Goal: Transaction & Acquisition: Obtain resource

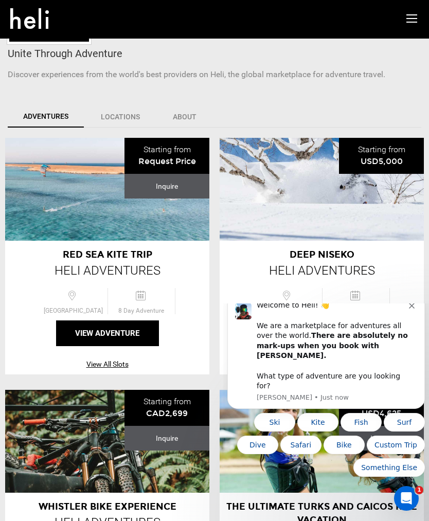
scroll to position [189, 0]
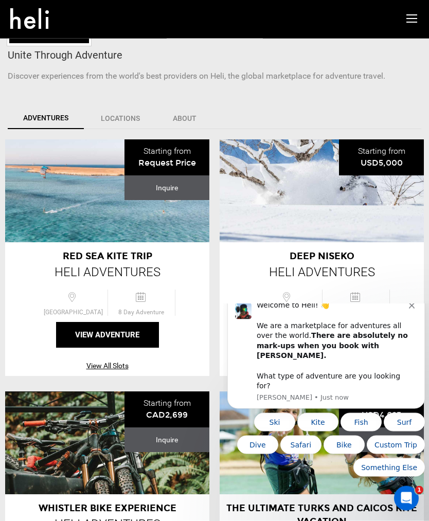
click at [117, 335] on button "View Adventure" at bounding box center [107, 335] width 103 height 26
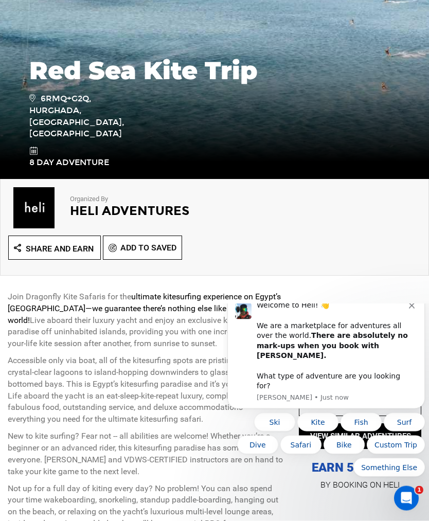
scroll to position [167, 0]
click at [416, 309] on button "Dismiss notification" at bounding box center [413, 304] width 8 height 8
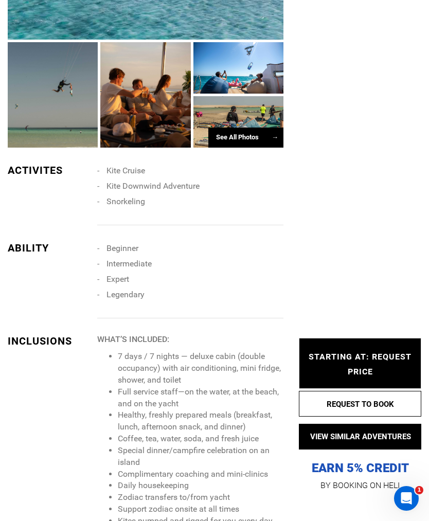
scroll to position [969, 0]
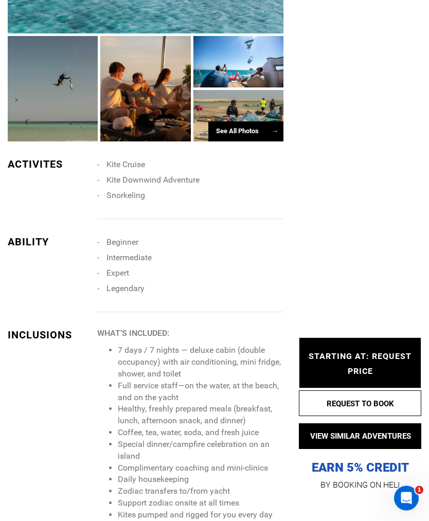
click at [232, 131] on div "See All Photos →" at bounding box center [245, 132] width 75 height 20
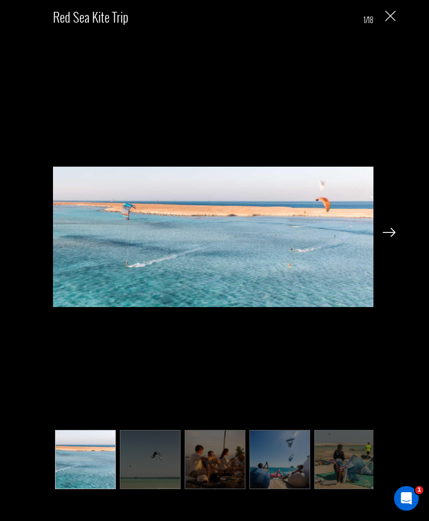
scroll to position [739, 0]
click at [388, 237] on img at bounding box center [389, 232] width 13 height 9
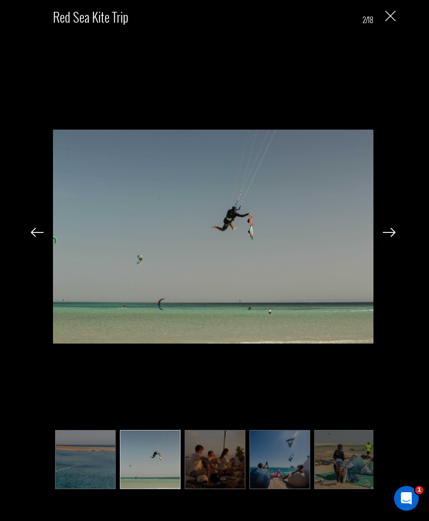
click at [386, 237] on img at bounding box center [389, 232] width 13 height 9
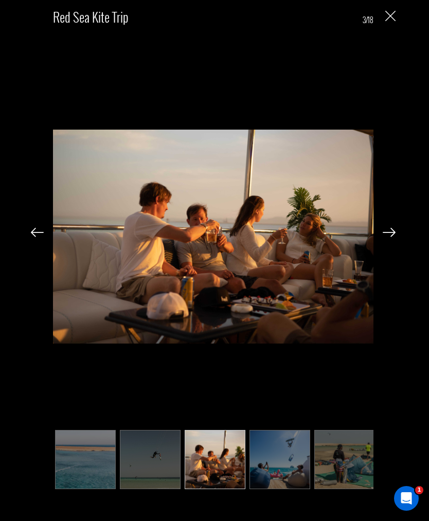
click at [386, 230] on img at bounding box center [389, 232] width 13 height 9
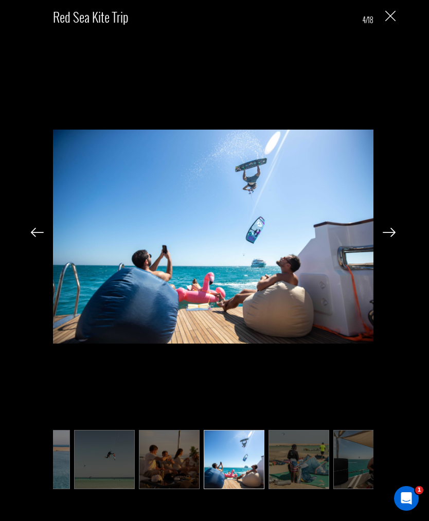
scroll to position [0, 51]
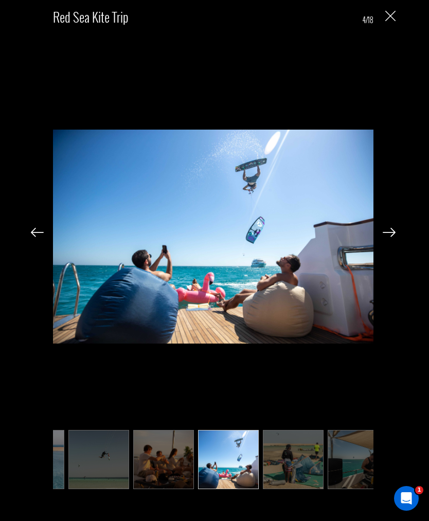
click at [389, 229] on img at bounding box center [389, 232] width 13 height 9
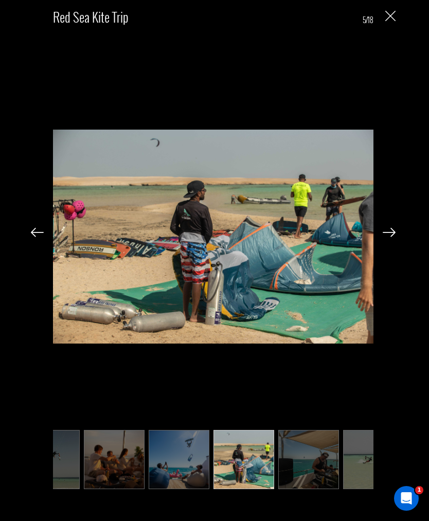
scroll to position [0, 103]
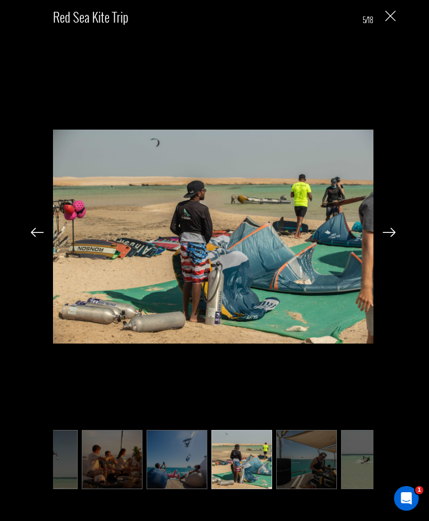
click at [387, 232] on img at bounding box center [389, 232] width 13 height 9
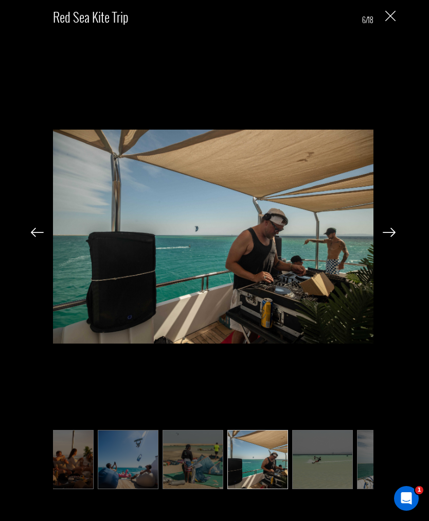
scroll to position [0, 154]
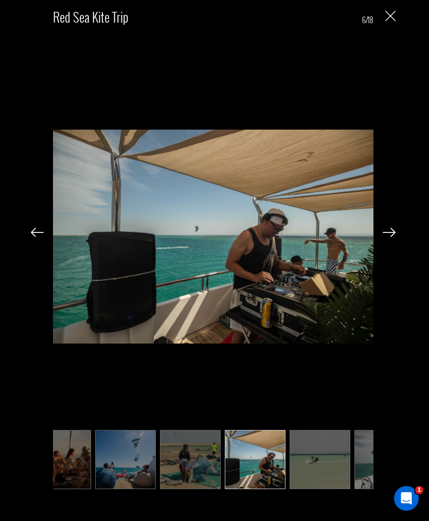
click at [386, 236] on img at bounding box center [389, 232] width 13 height 9
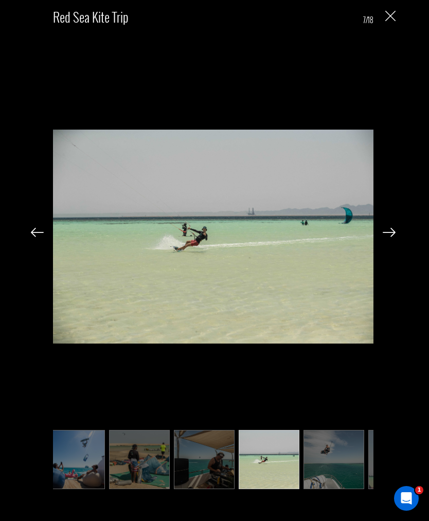
scroll to position [0, 206]
click at [394, 236] on img at bounding box center [389, 232] width 13 height 9
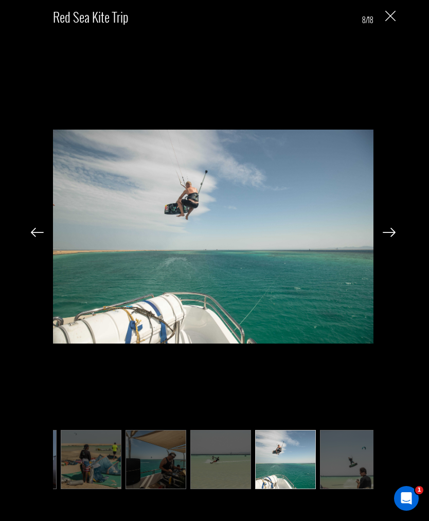
scroll to position [0, 257]
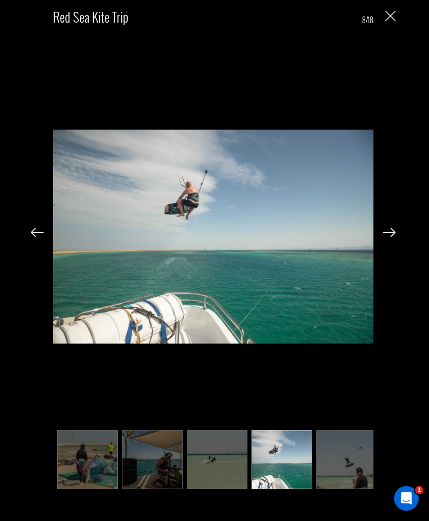
click at [393, 230] on img at bounding box center [389, 232] width 13 height 9
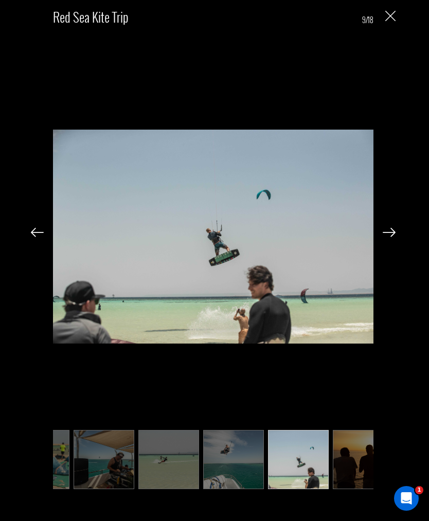
scroll to position [0, 309]
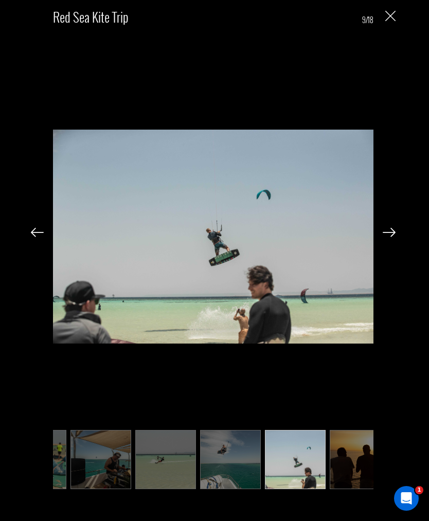
click at [393, 234] on img at bounding box center [389, 232] width 13 height 9
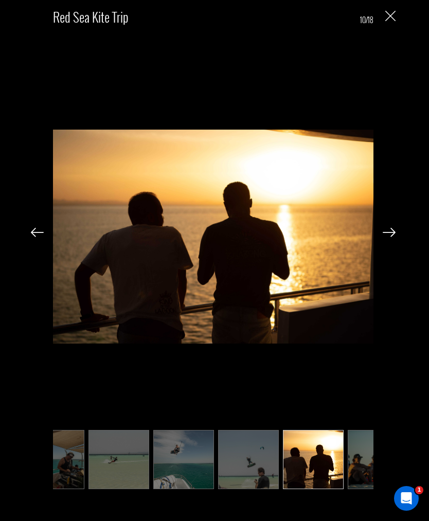
scroll to position [0, 360]
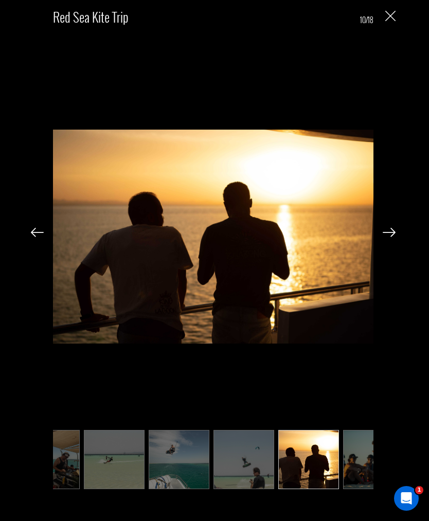
click at [393, 233] on img at bounding box center [389, 232] width 13 height 9
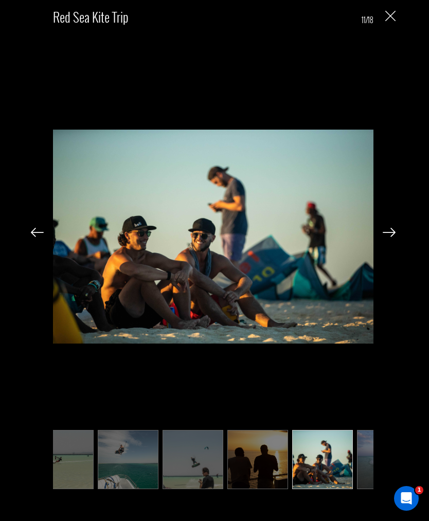
scroll to position [0, 411]
click at [392, 232] on img at bounding box center [389, 232] width 13 height 9
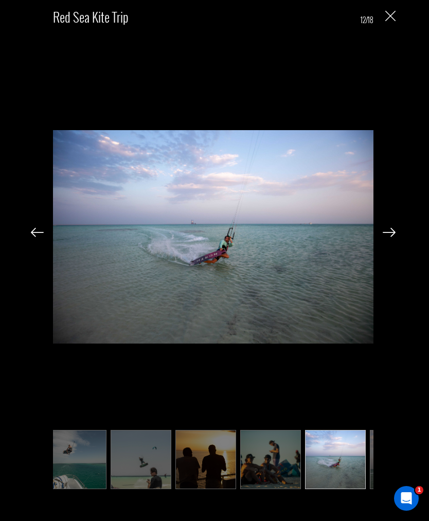
click at [391, 237] on img at bounding box center [389, 232] width 13 height 9
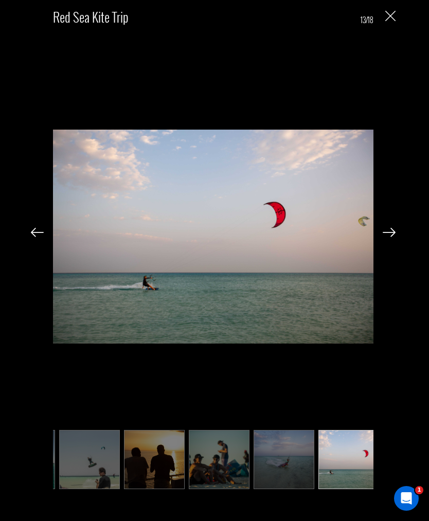
click at [389, 237] on img at bounding box center [389, 232] width 13 height 9
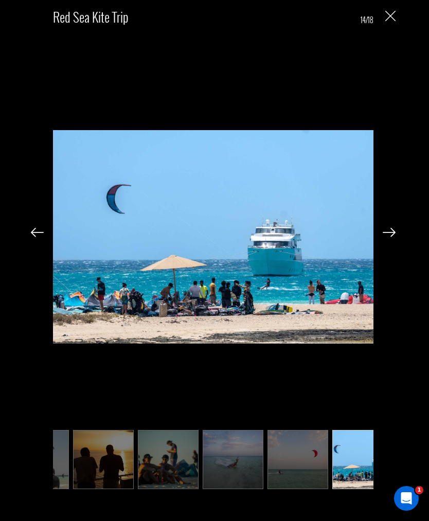
scroll to position [0, 566]
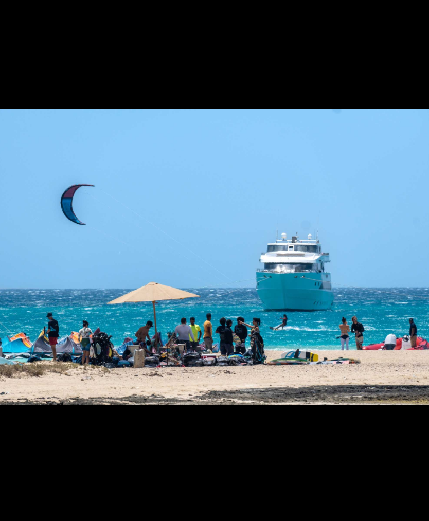
click at [280, 194] on img at bounding box center [213, 236] width 320 height 421
click at [194, 87] on img at bounding box center [213, 236] width 320 height 421
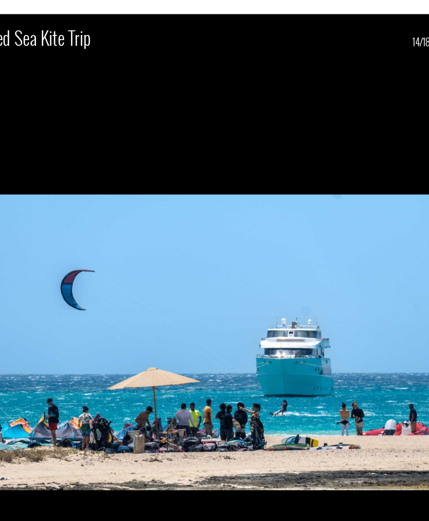
scroll to position [0, 0]
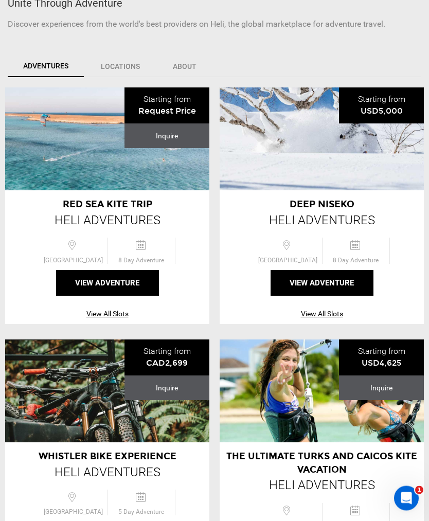
scroll to position [241, 0]
click at [179, 112] on span "Request Price" at bounding box center [167, 111] width 58 height 10
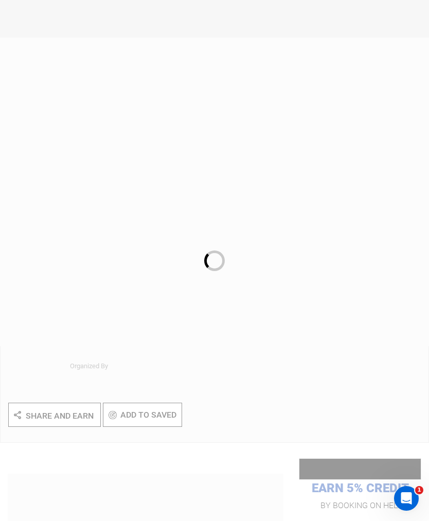
click at [179, 353] on div at bounding box center [214, 260] width 429 height 521
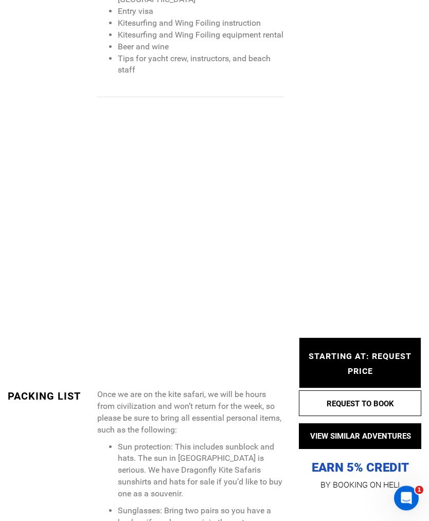
scroll to position [1608, 0]
